Goal: Task Accomplishment & Management: Manage account settings

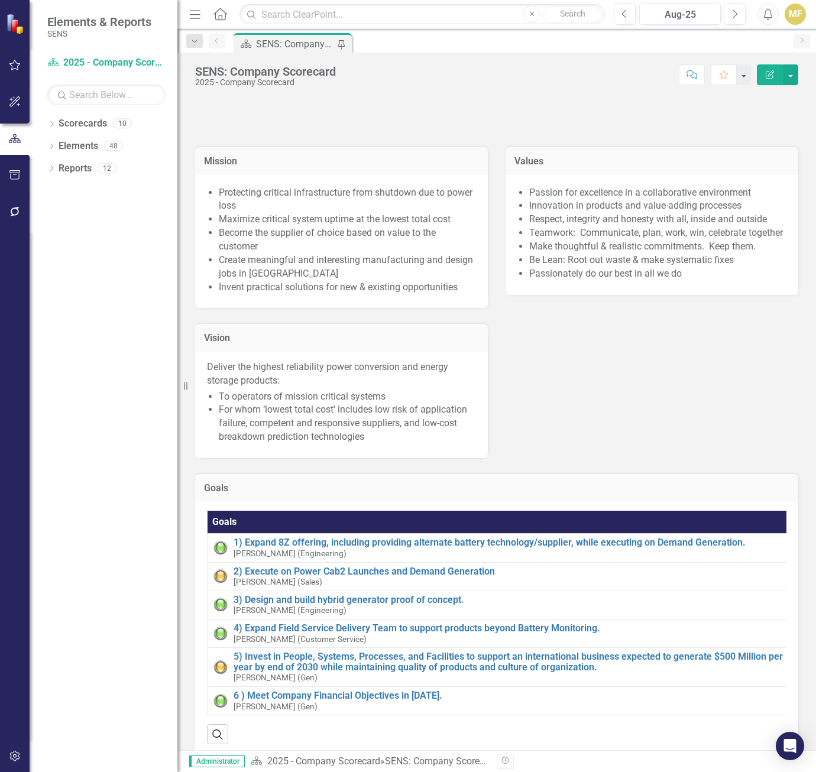
scroll to position [59, 0]
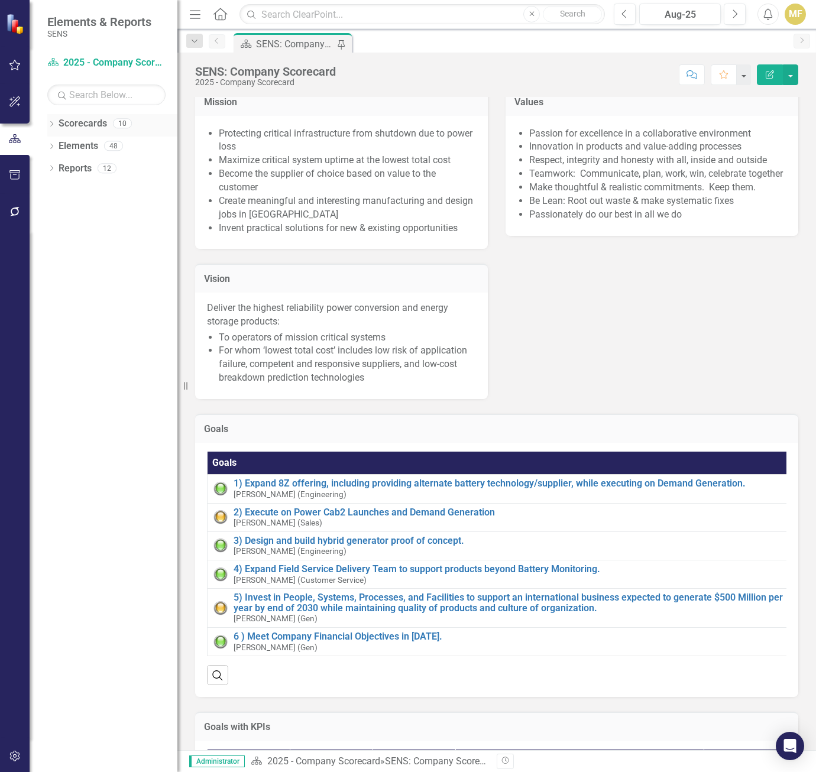
click at [52, 119] on div "Dropdown Scorecards 10" at bounding box center [112, 125] width 130 height 22
click at [53, 124] on icon "Dropdown" at bounding box center [51, 125] width 8 height 7
click at [56, 144] on icon "Dropdown" at bounding box center [57, 145] width 9 height 7
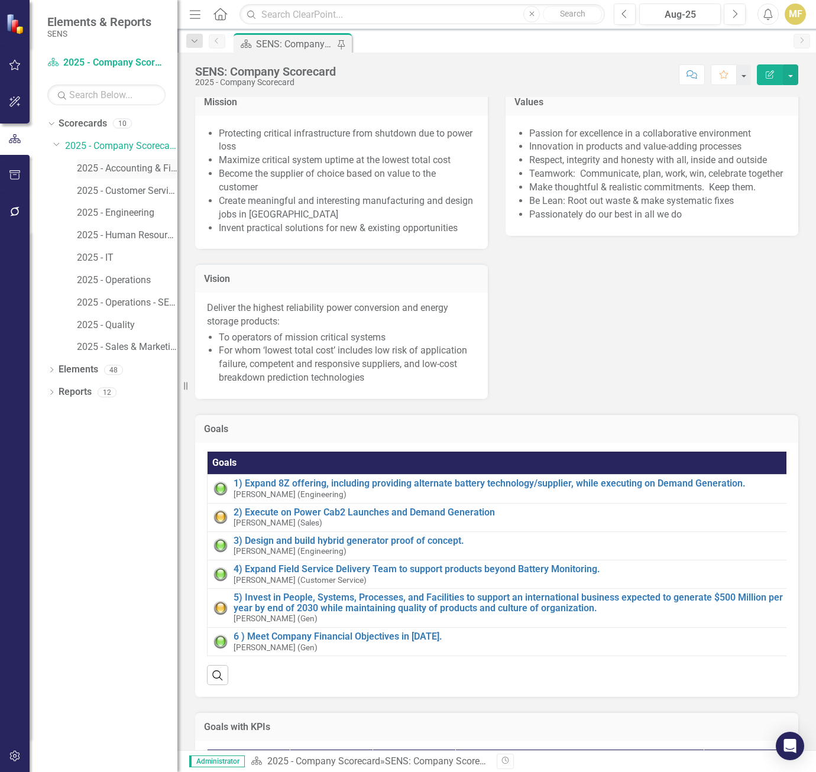
click at [96, 166] on link "2025 - Accounting & Finance" at bounding box center [127, 169] width 100 height 14
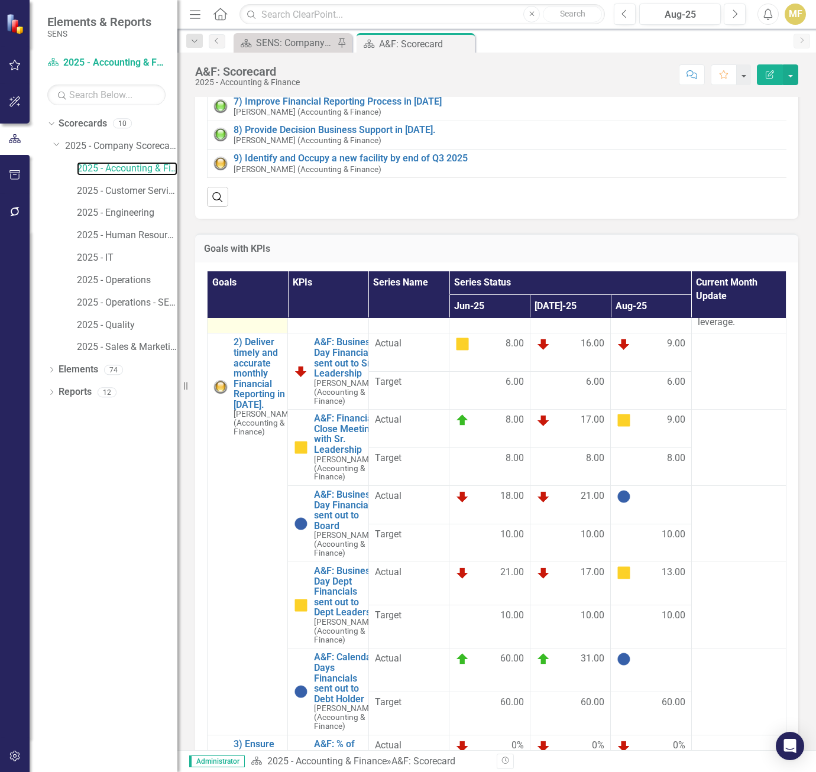
scroll to position [2542, 0]
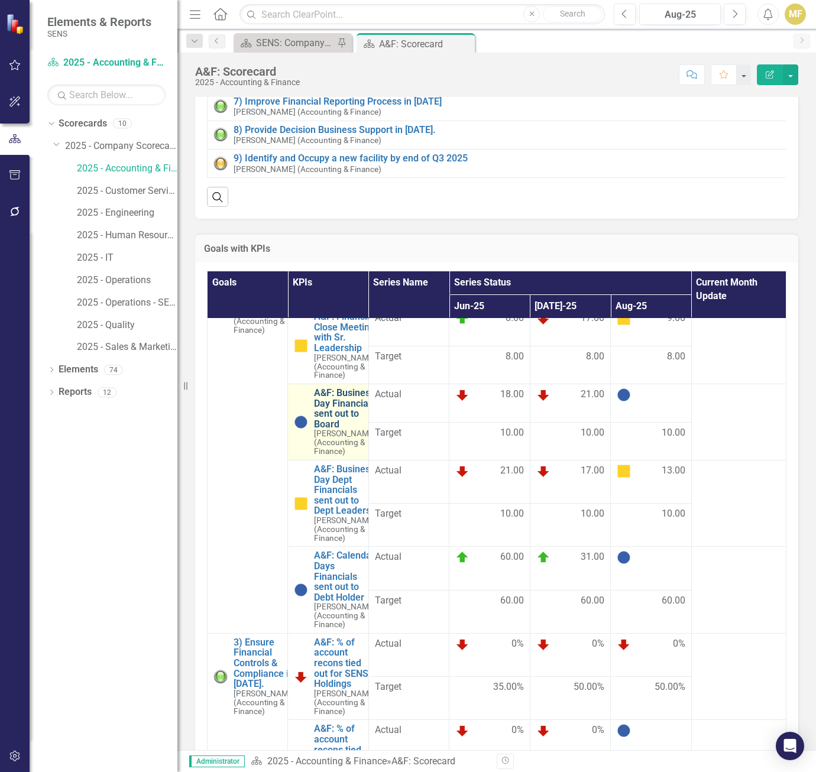
click at [342, 429] on link "A&F: Business Day Financials sent out to Board" at bounding box center [345, 408] width 62 height 41
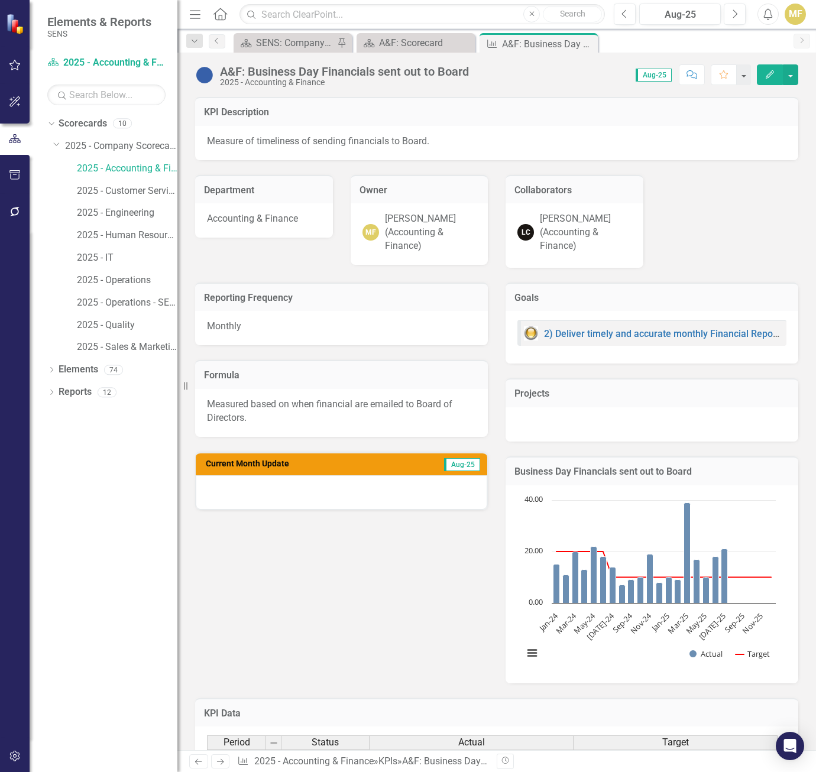
scroll to position [355, 0]
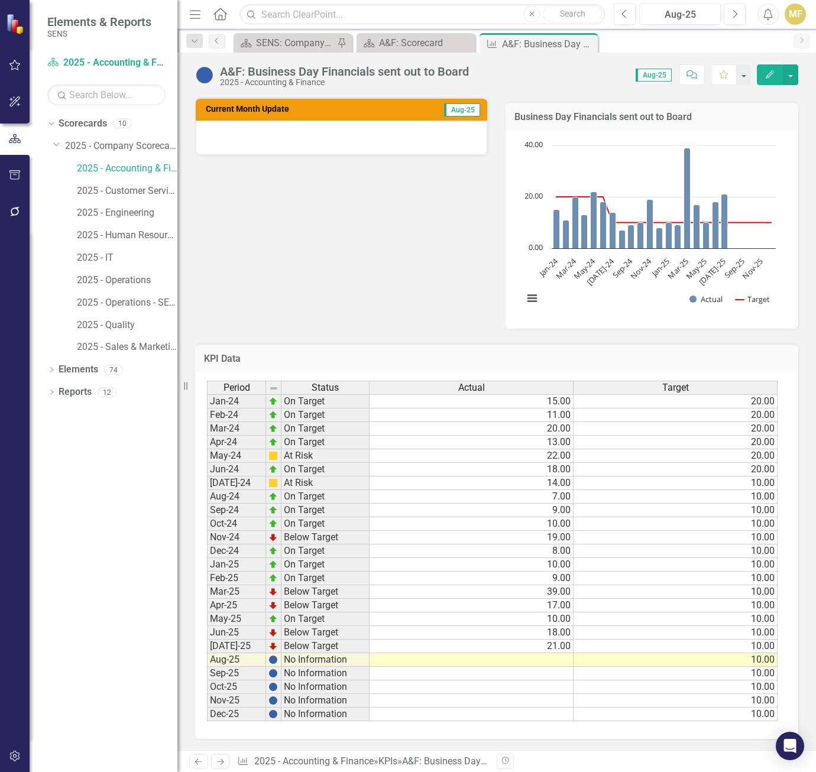
click at [560, 656] on td at bounding box center [471, 660] width 204 height 14
click at [550, 659] on td at bounding box center [471, 660] width 204 height 14
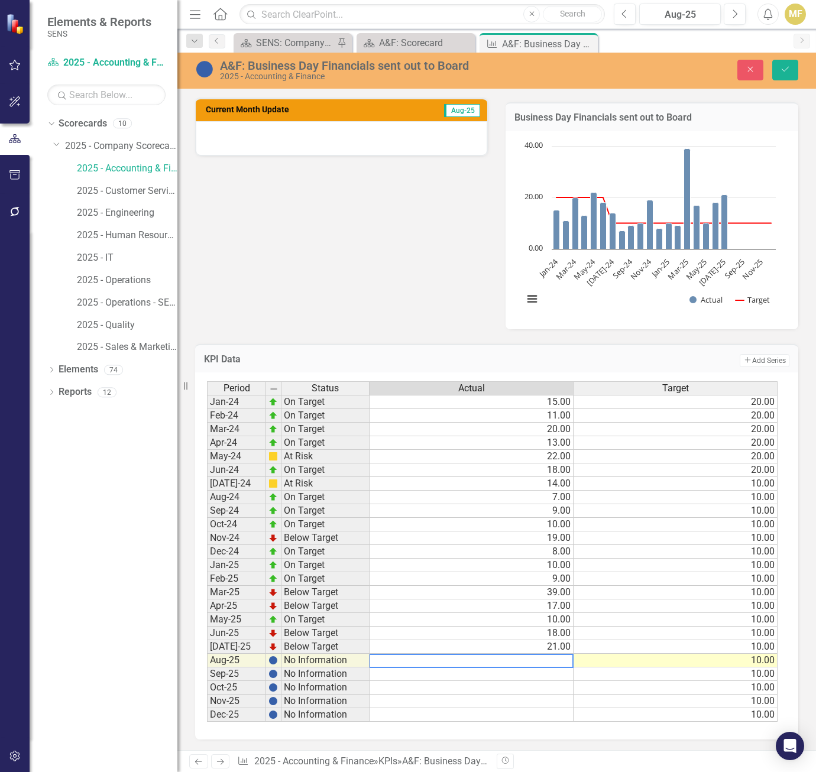
click at [550, 659] on textarea at bounding box center [471, 661] width 205 height 14
click at [568, 634] on td "18.00" at bounding box center [471, 634] width 204 height 14
type textarea "18"
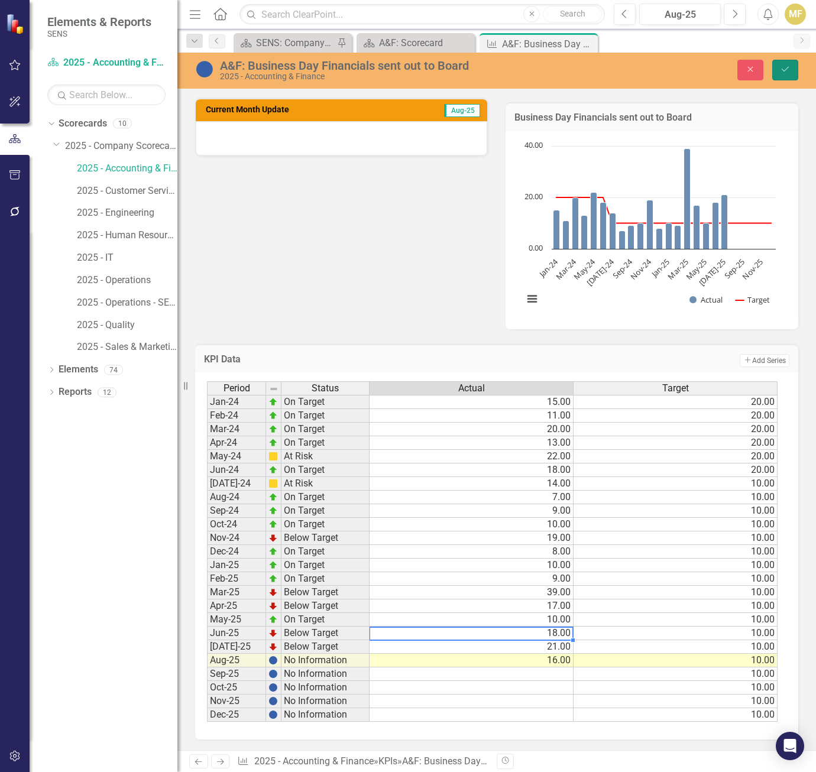
click at [785, 68] on icon "Save" at bounding box center [785, 69] width 11 height 8
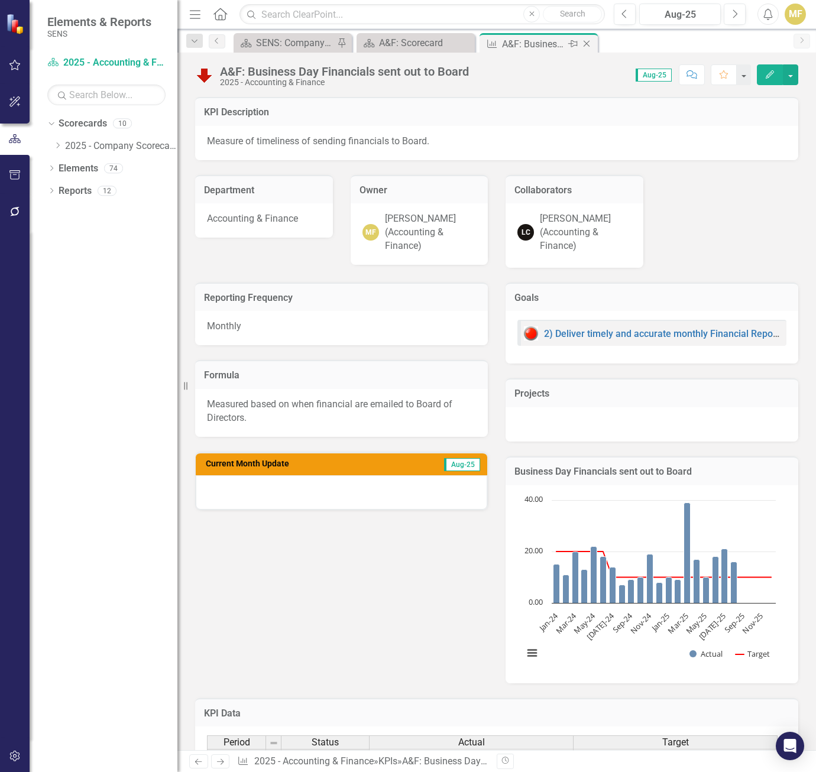
click at [589, 41] on icon at bounding box center [586, 44] width 7 height 7
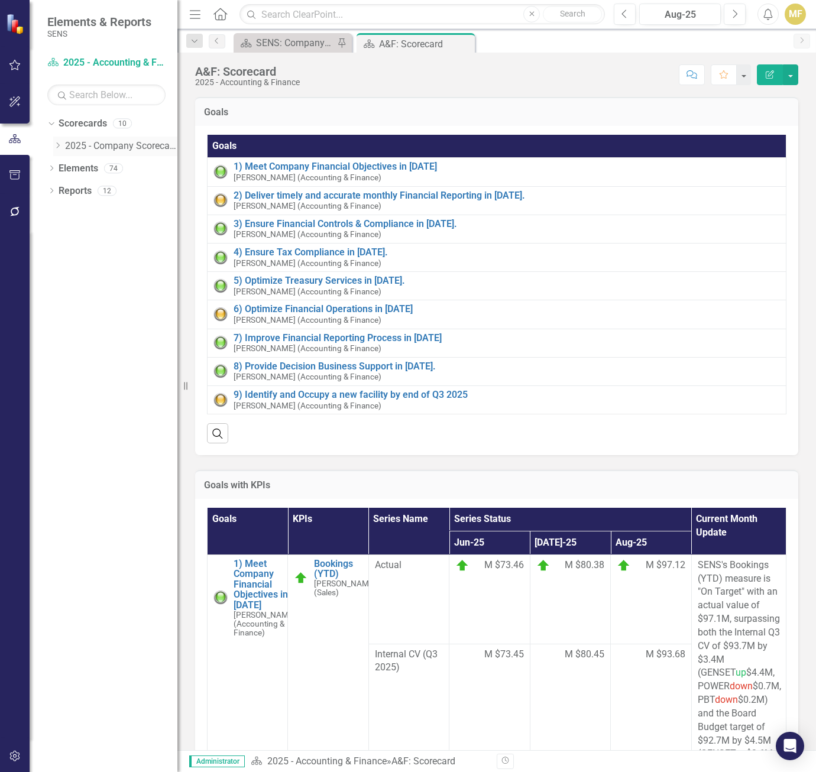
click at [57, 144] on icon at bounding box center [58, 145] width 3 height 6
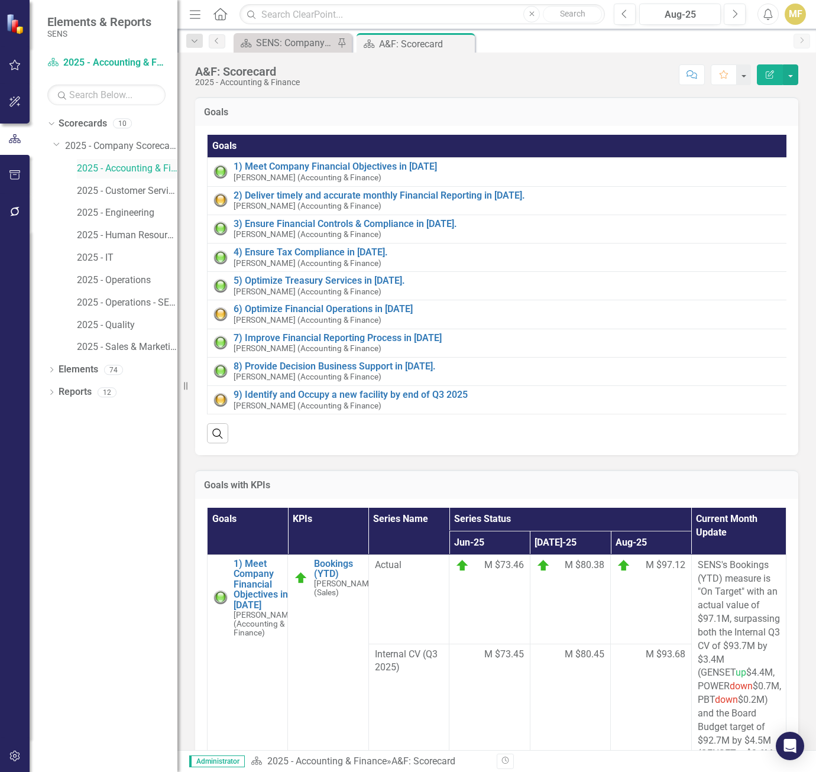
click at [105, 171] on link "2025 - Accounting & Finance" at bounding box center [127, 169] width 100 height 14
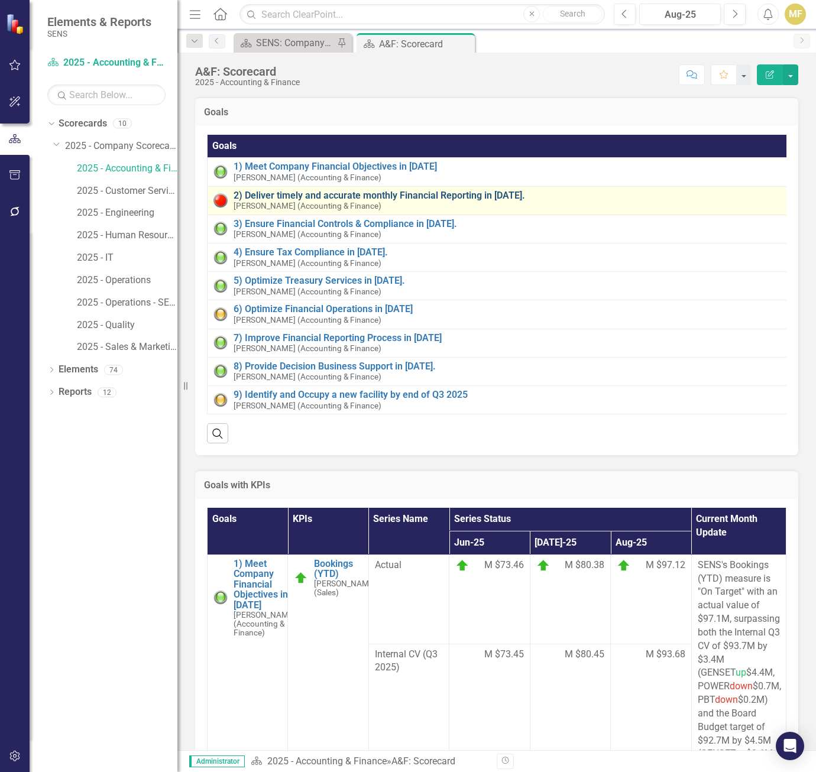
click at [300, 192] on link "2) Deliver timely and accurate monthly Financial Reporting in [DATE]." at bounding box center [511, 195] width 555 height 11
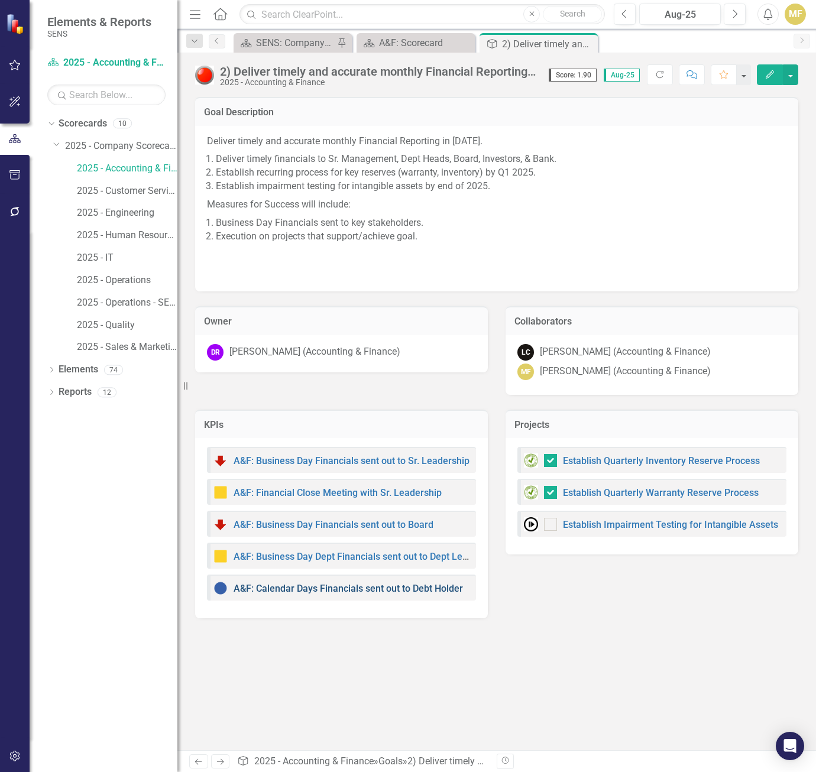
click at [323, 589] on link "A&F: Calendar Days Financials sent out to Debt Holder" at bounding box center [348, 588] width 229 height 11
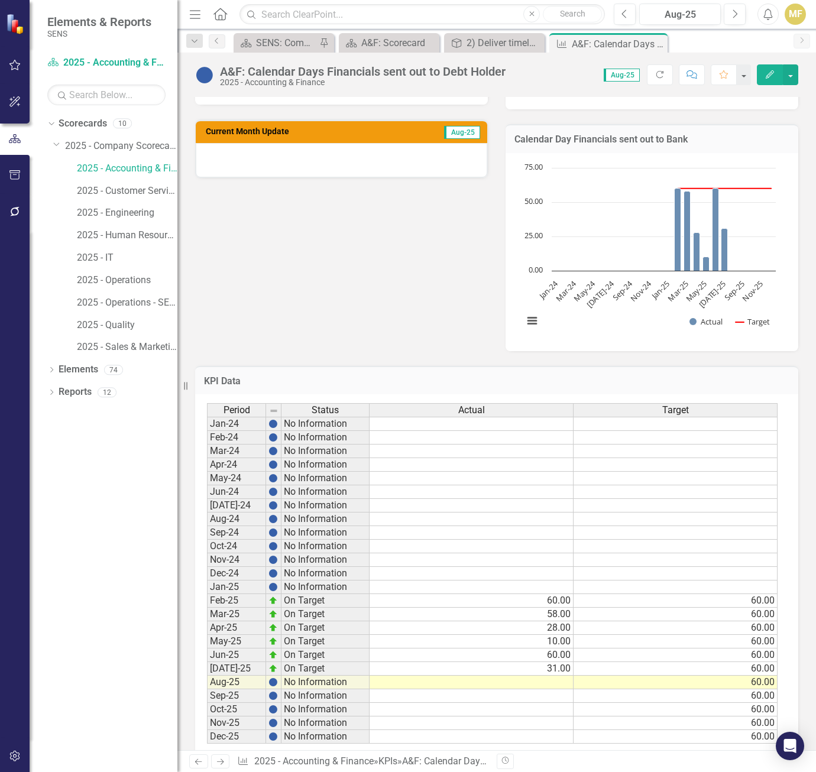
scroll to position [355, 0]
